Goal: Find specific page/section: Find specific page/section

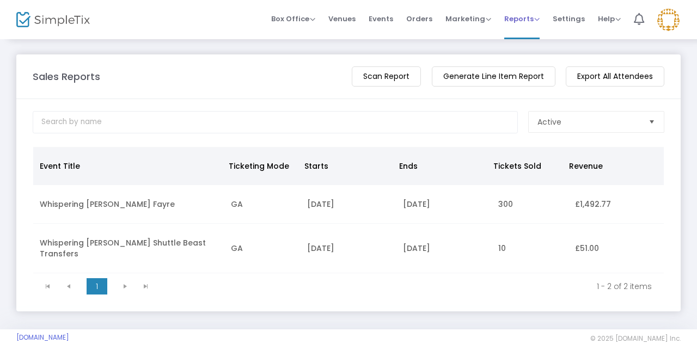
click at [530, 19] on span "Reports" at bounding box center [521, 19] width 35 height 10
click at [314, 20] on span "Box Office" at bounding box center [293, 19] width 44 height 10
click at [307, 17] on span "Box Office" at bounding box center [293, 19] width 44 height 10
click at [294, 22] on span "Box Office" at bounding box center [293, 19] width 44 height 10
click at [432, 17] on span "Orders" at bounding box center [419, 19] width 26 height 28
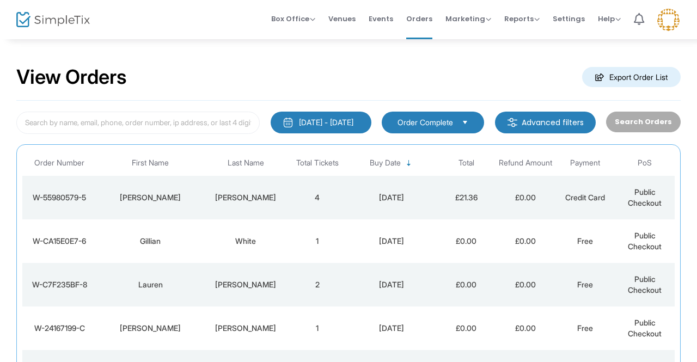
click at [259, 188] on td "[PERSON_NAME]" at bounding box center [245, 198] width 83 height 44
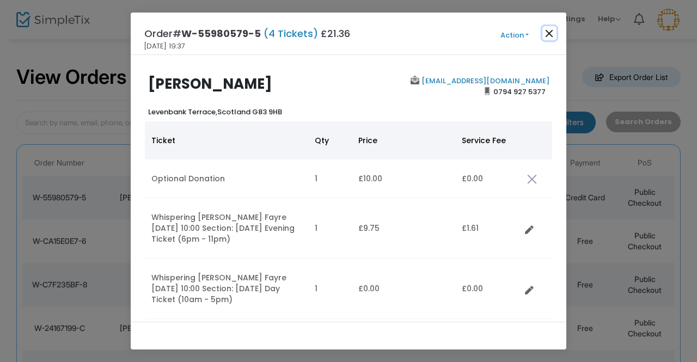
click at [553, 32] on button "Close" at bounding box center [549, 33] width 14 height 14
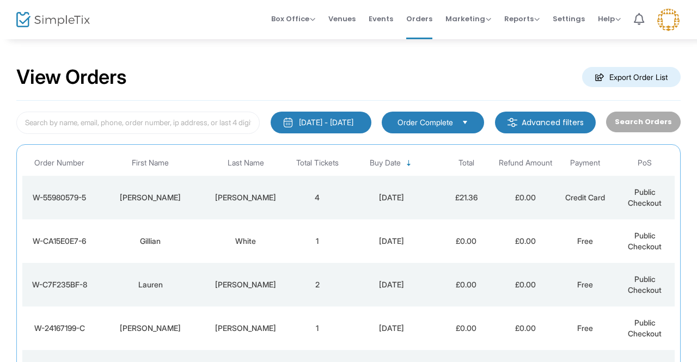
click at [23, 20] on img at bounding box center [53, 20] width 74 height 16
